Goal: Find specific page/section: Find specific page/section

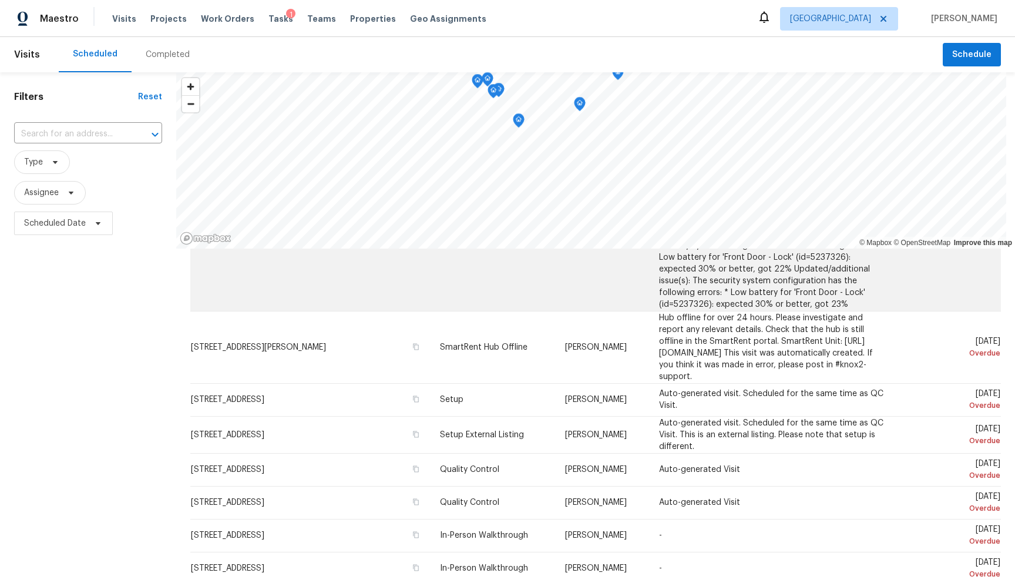
scroll to position [1240, 0]
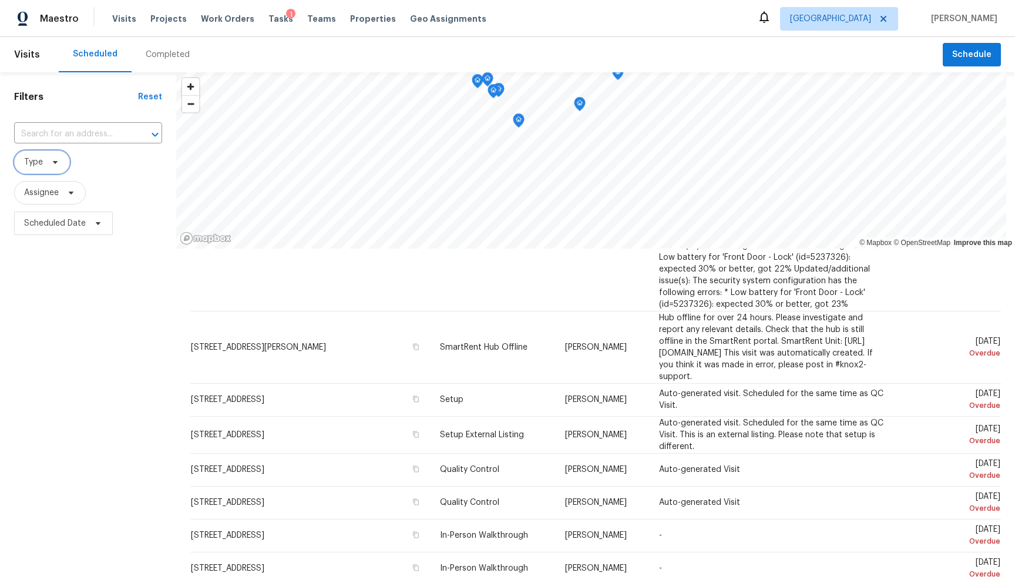
click at [59, 155] on span "Type" at bounding box center [42, 162] width 56 height 24
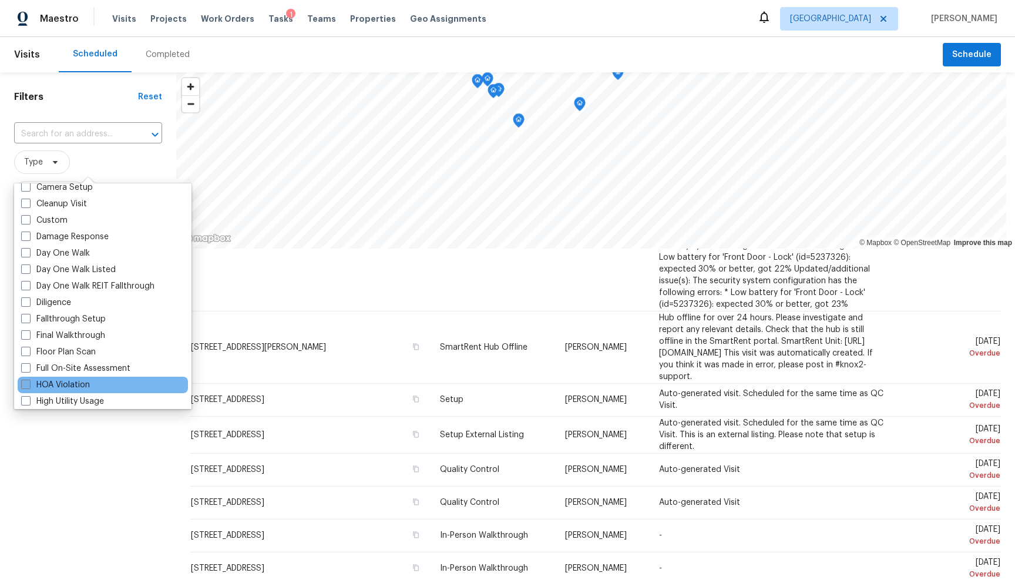
scroll to position [158, 0]
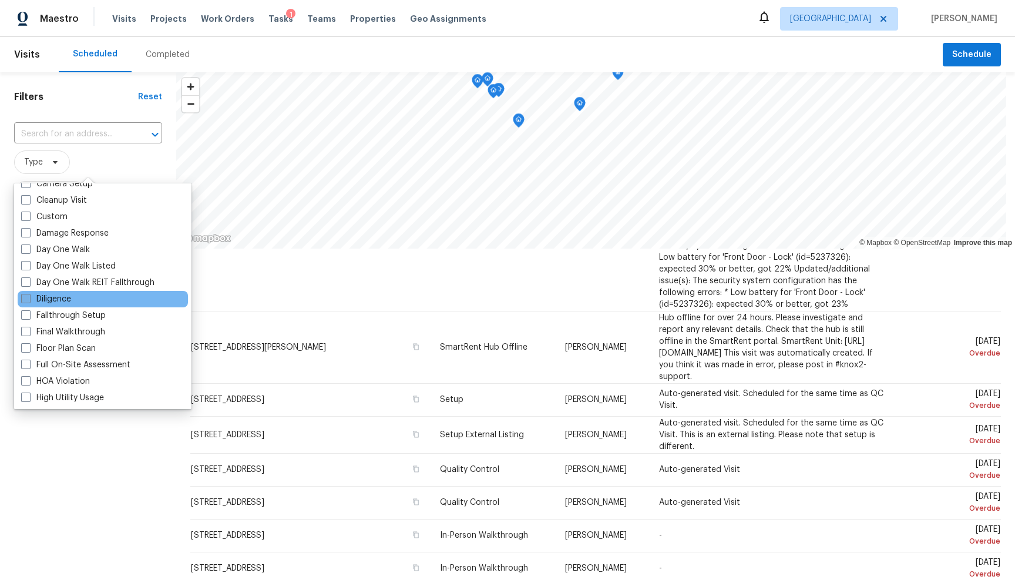
click at [29, 295] on span at bounding box center [25, 298] width 9 height 9
click at [29, 295] on input "Diligence" at bounding box center [25, 297] width 8 height 8
checkbox input "true"
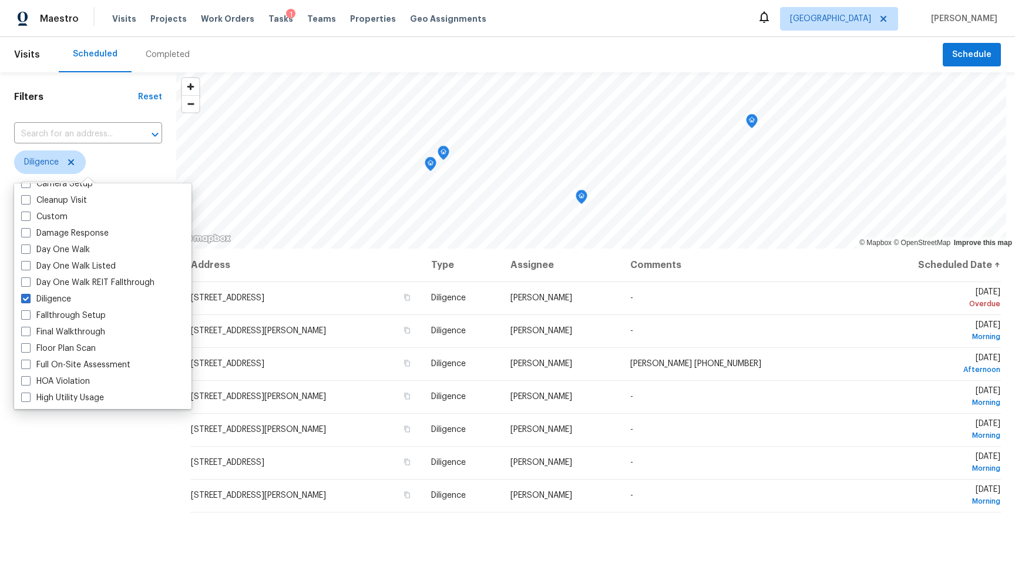
click at [117, 462] on div "Filters Reset ​ Diligence Assignee Scheduled Date" at bounding box center [88, 393] width 176 height 643
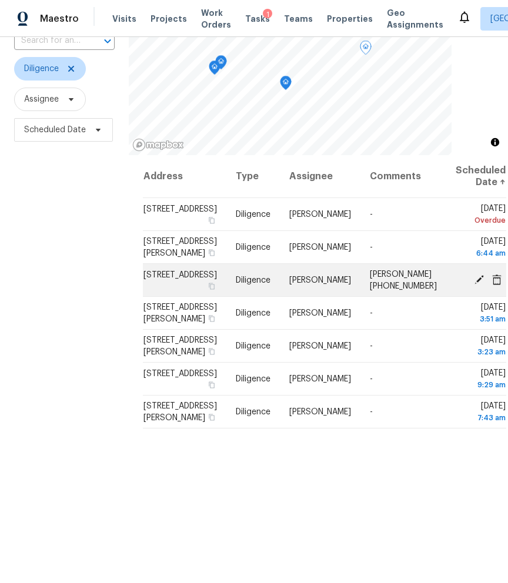
scroll to position [140, 0]
